Goal: Find specific page/section: Find specific page/section

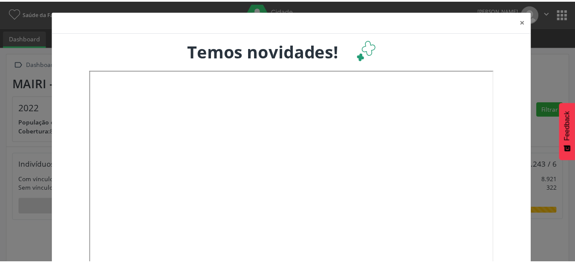
scroll to position [141, 190]
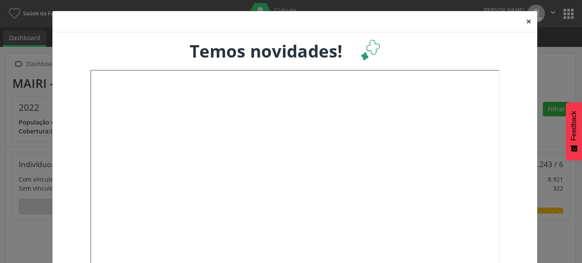
click at [524, 22] on button "×" at bounding box center [528, 21] width 17 height 21
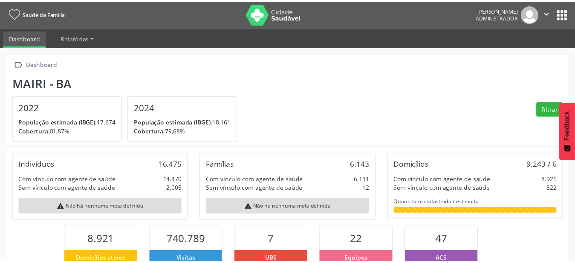
scroll to position [425907, 425861]
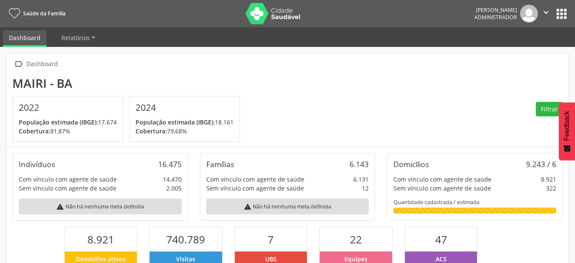
click at [560, 12] on button "apps" at bounding box center [561, 13] width 15 height 15
click at [562, 17] on button "apps" at bounding box center [561, 13] width 15 height 15
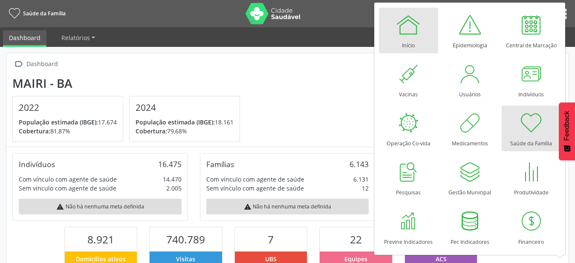
click at [395, 28] on div at bounding box center [408, 25] width 26 height 26
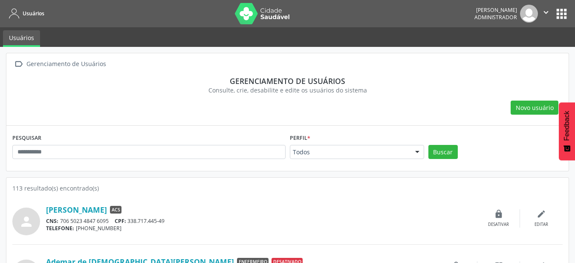
click at [417, 156] on div at bounding box center [417, 152] width 13 height 14
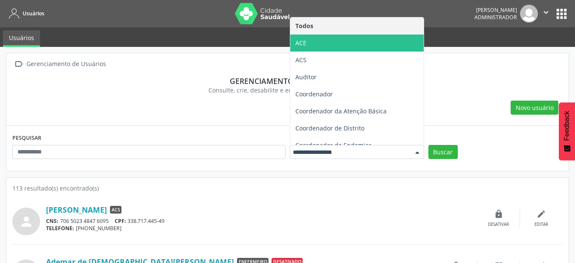
click at [340, 42] on span "ACE" at bounding box center [356, 43] width 133 height 17
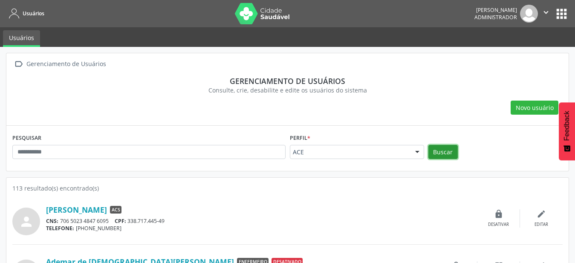
click at [446, 154] on button "Buscar" at bounding box center [442, 152] width 29 height 14
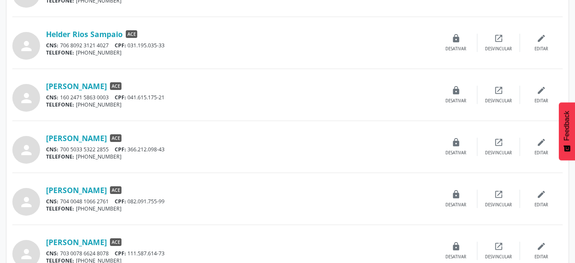
scroll to position [737, 0]
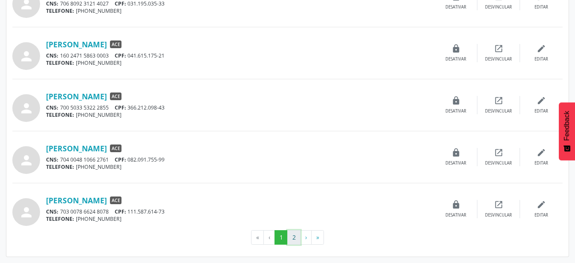
click at [297, 235] on button "2" at bounding box center [293, 237] width 13 height 14
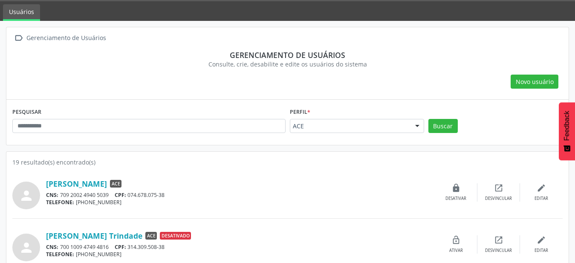
scroll to position [43, 0]
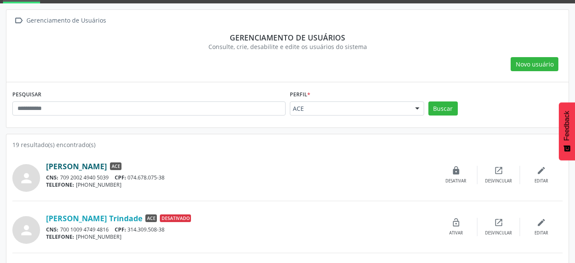
click at [92, 167] on link "[PERSON_NAME]" at bounding box center [76, 165] width 61 height 9
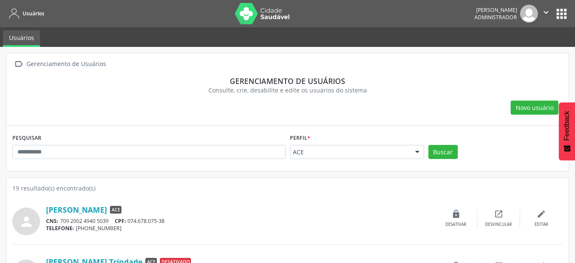
scroll to position [165, 0]
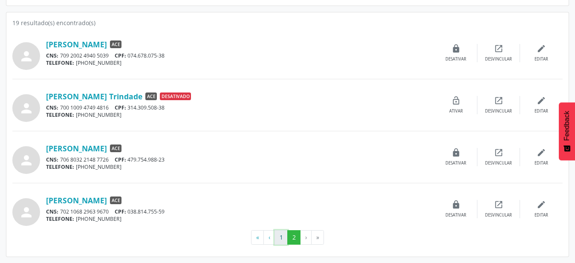
click at [285, 239] on button "1" at bounding box center [280, 237] width 13 height 14
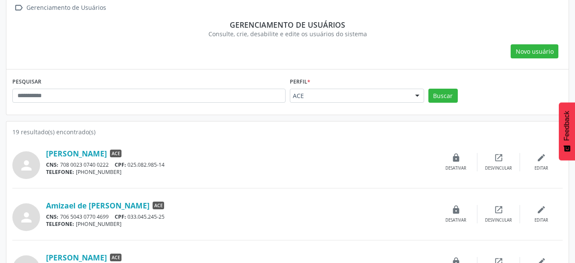
scroll to position [87, 0]
